Goal: Task Accomplishment & Management: Use online tool/utility

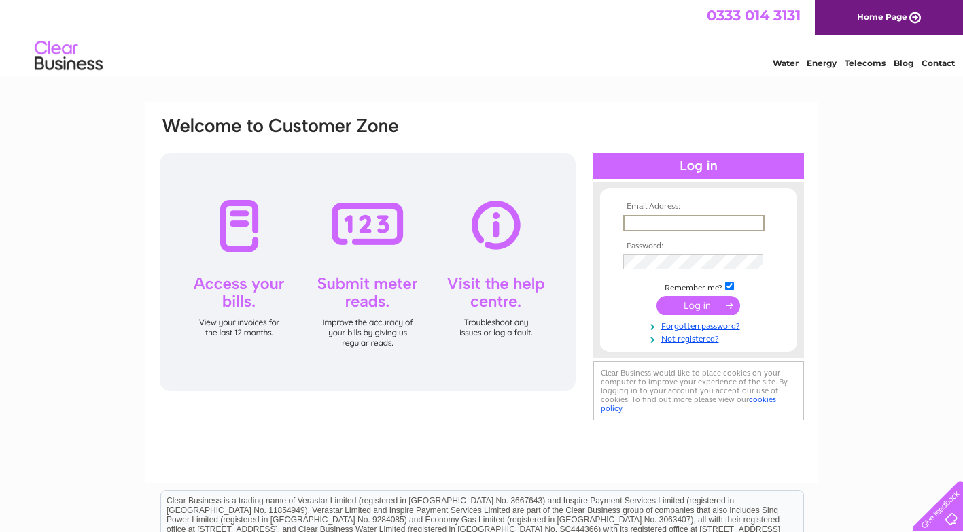
click at [695, 229] on input "text" at bounding box center [693, 223] width 141 height 16
type input "sales@lancyl.com"
click at [710, 303] on input "submit" at bounding box center [699, 305] width 84 height 19
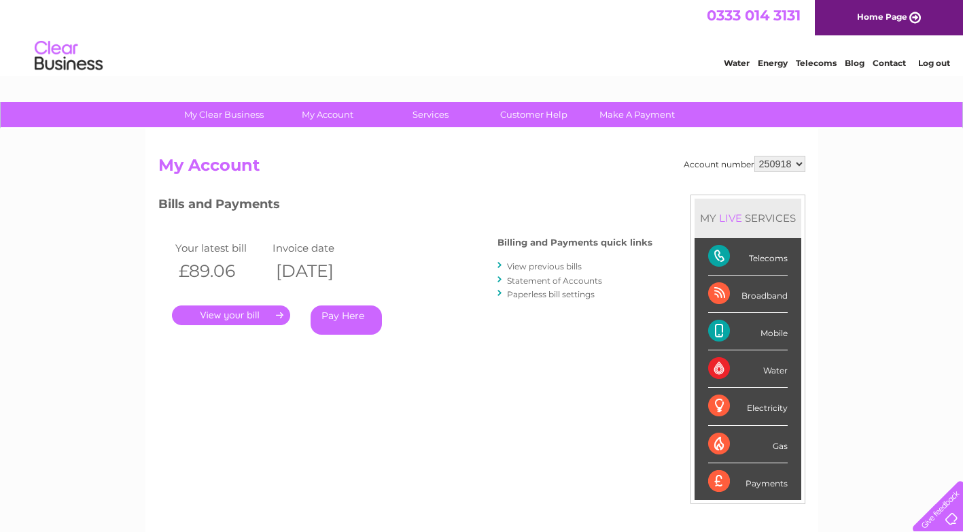
click at [759, 254] on div "Telecoms" at bounding box center [748, 256] width 80 height 37
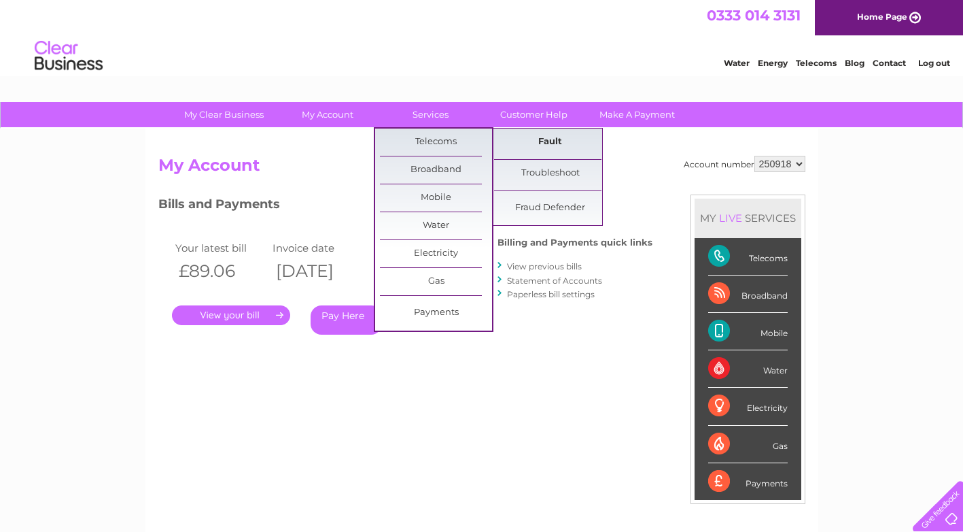
click at [550, 140] on link "Fault" at bounding box center [550, 141] width 112 height 27
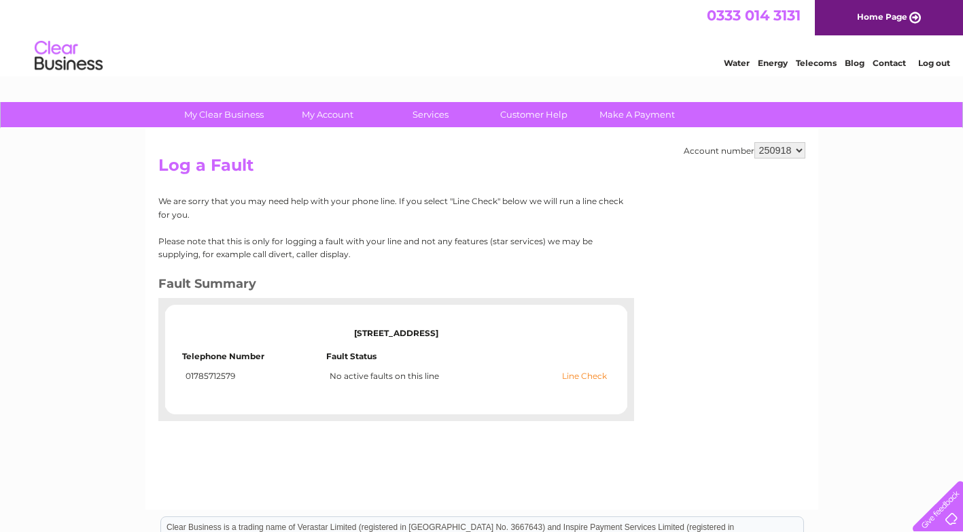
click at [583, 376] on link "Line Check" at bounding box center [584, 376] width 45 height 10
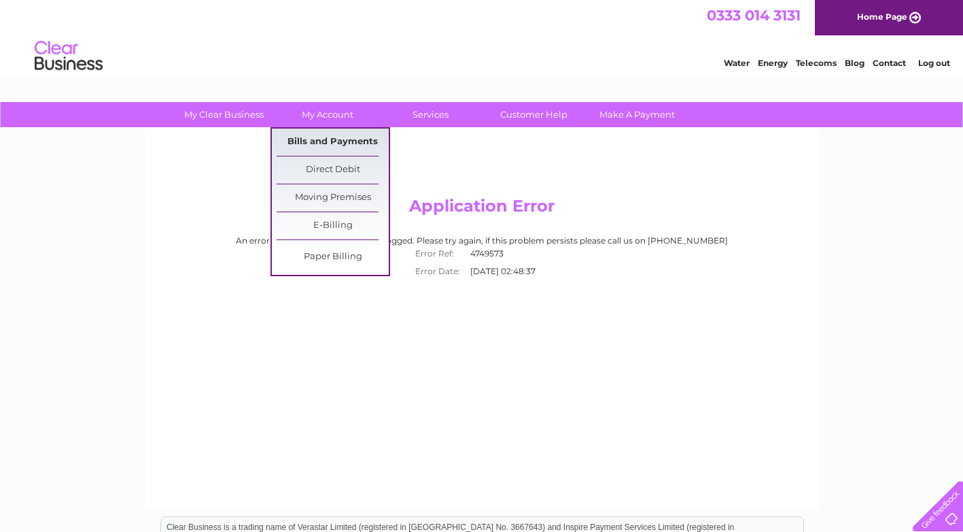
click at [330, 141] on link "Bills and Payments" at bounding box center [333, 141] width 112 height 27
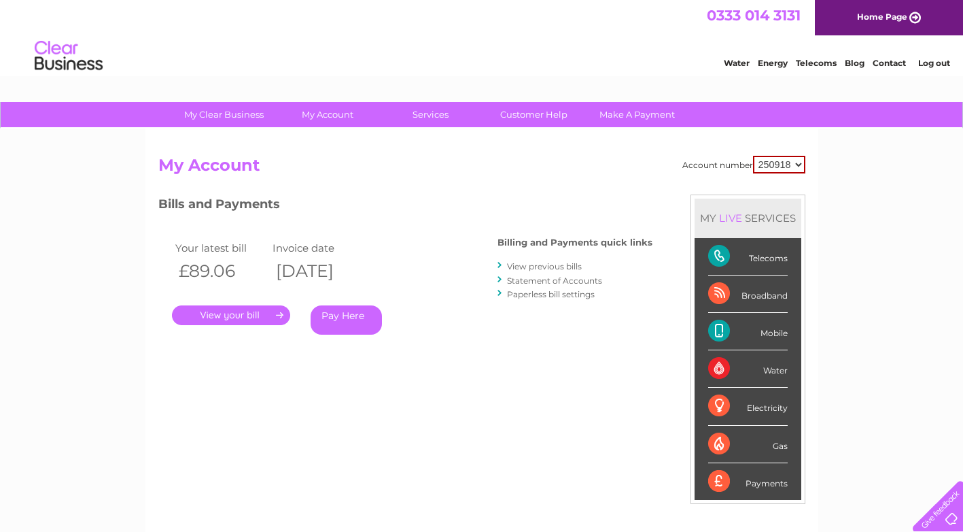
click at [226, 316] on link "." at bounding box center [231, 315] width 118 height 20
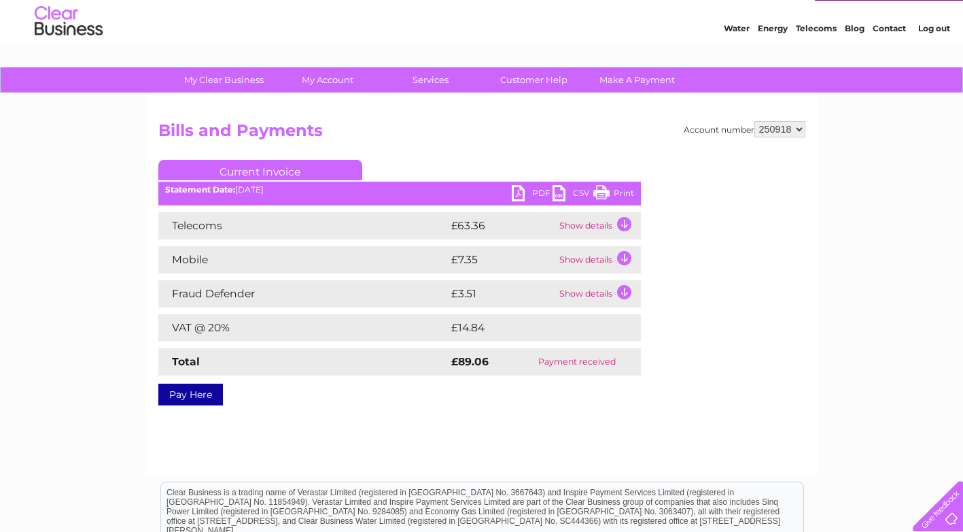
scroll to position [16, 0]
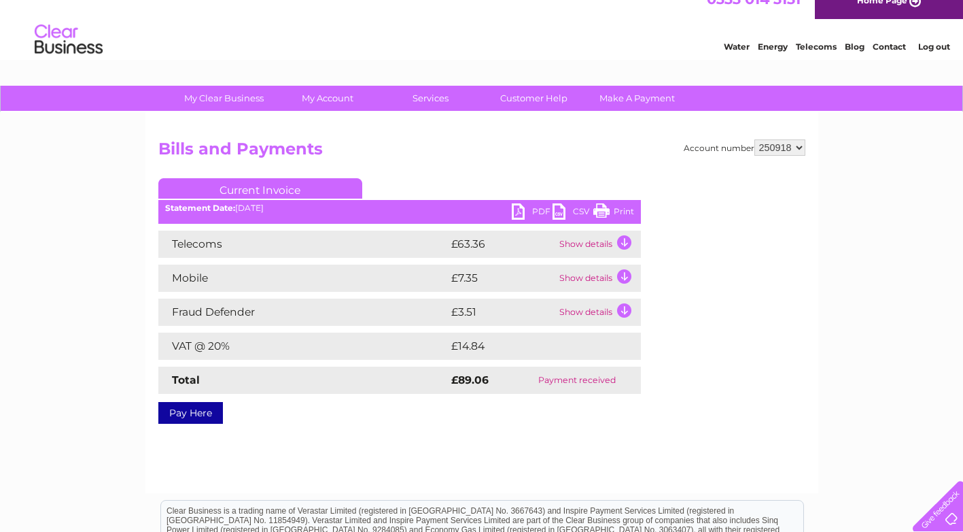
click at [520, 207] on link "PDF" at bounding box center [532, 213] width 41 height 20
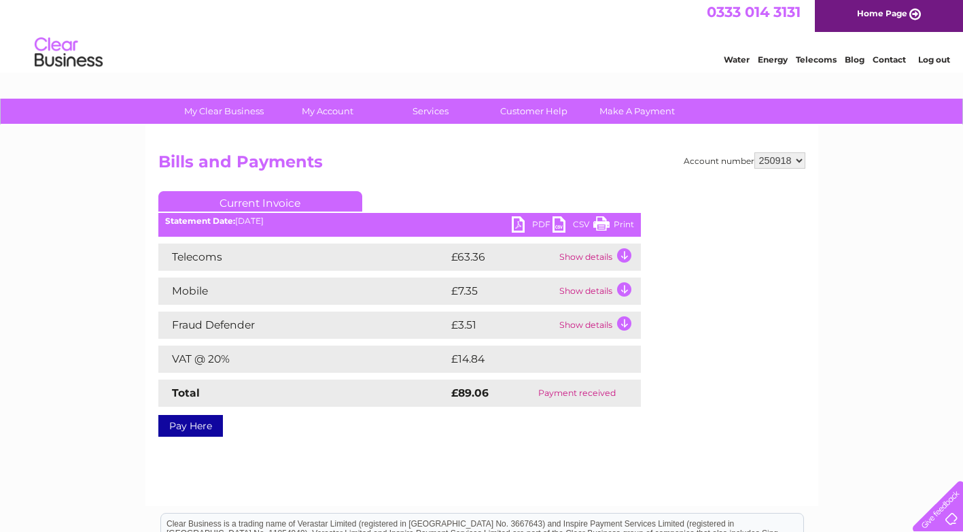
scroll to position [0, 0]
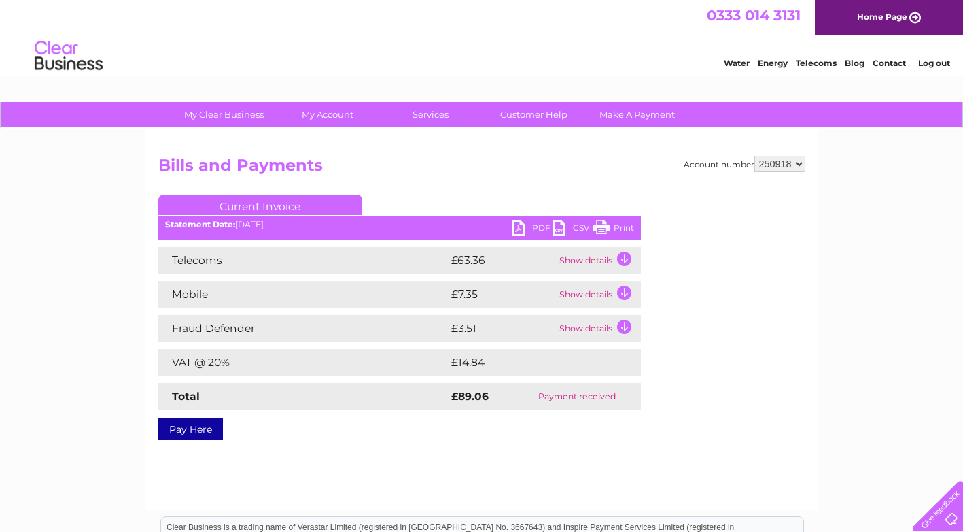
click at [901, 18] on link "Home Page" at bounding box center [889, 17] width 148 height 35
